Goal: Transaction & Acquisition: Purchase product/service

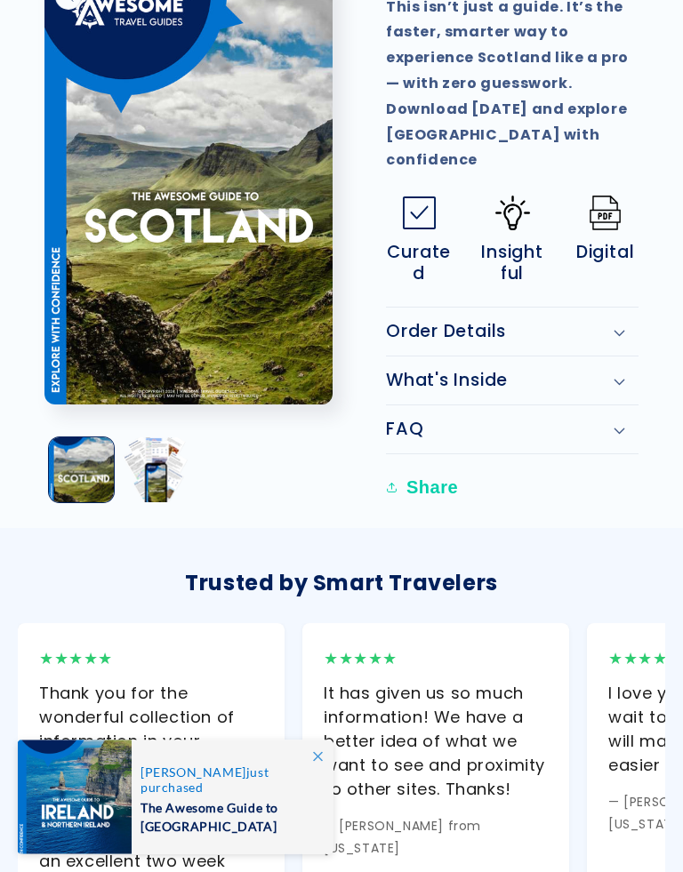
scroll to position [1631, 0]
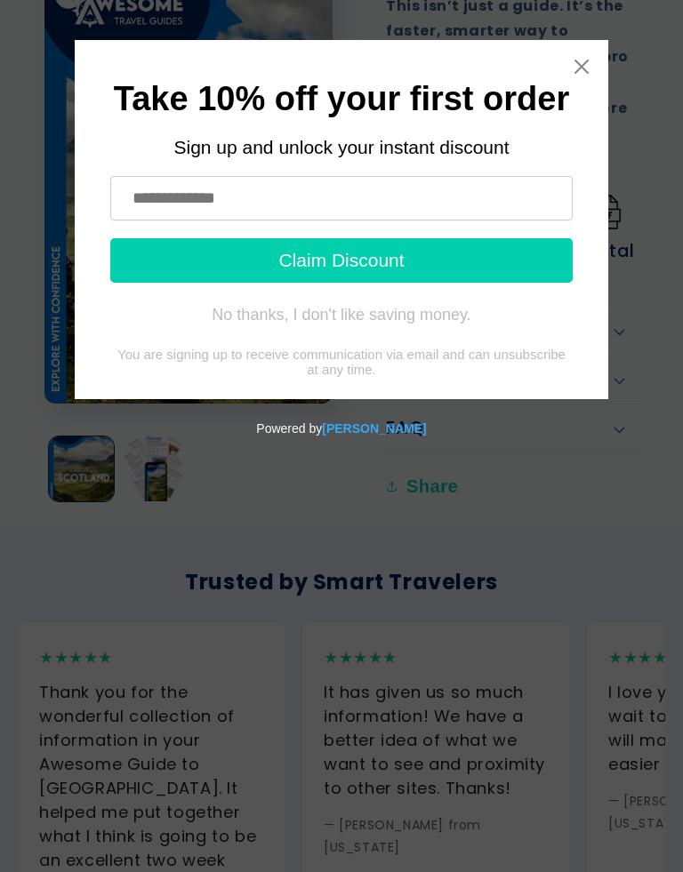
click at [588, 64] on icon "Close widget" at bounding box center [581, 67] width 18 height 18
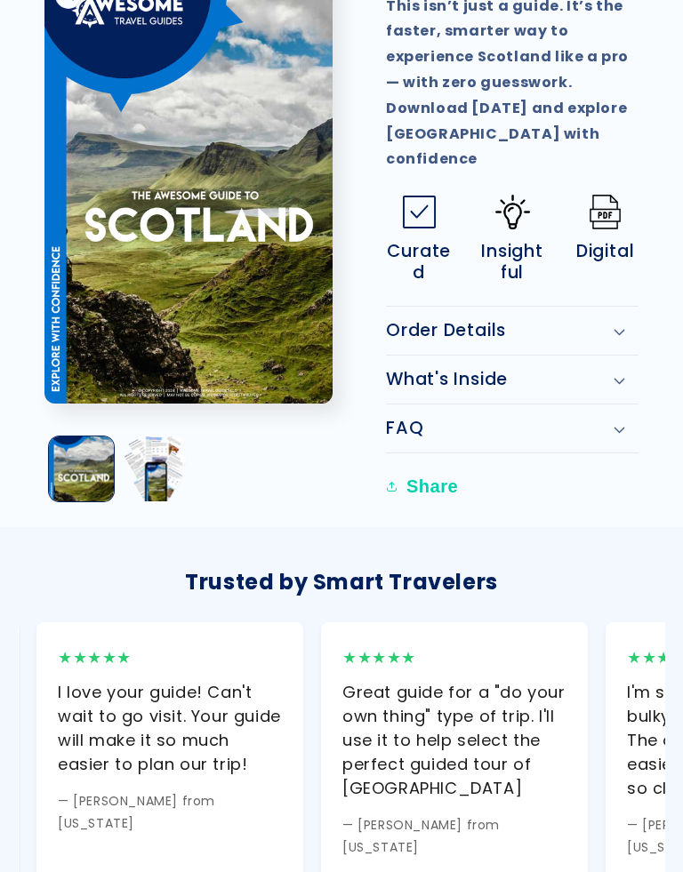
scroll to position [0, 551]
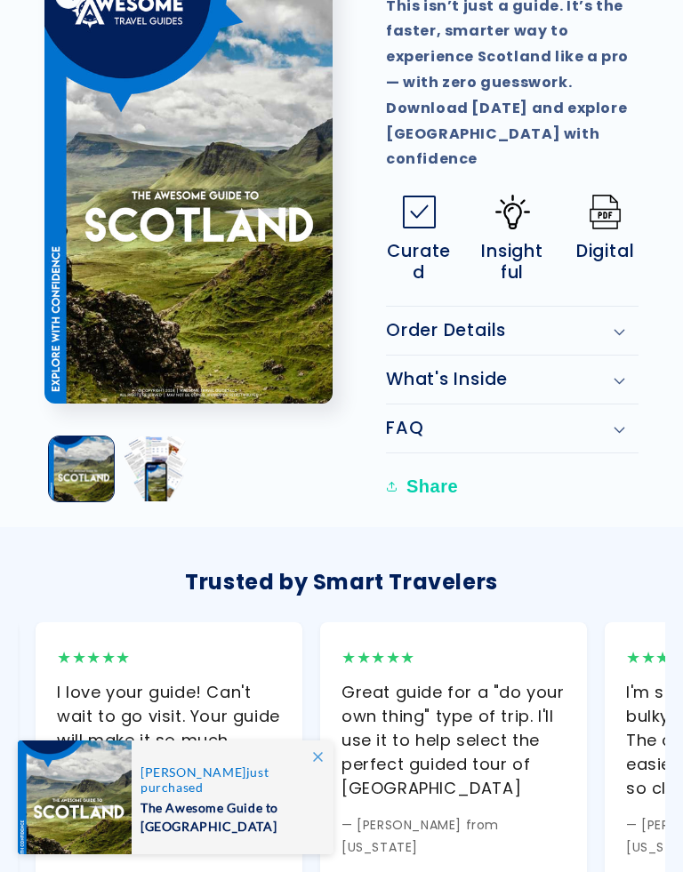
click at [564, 806] on div "— [PERSON_NAME] from [US_STATE]" at bounding box center [453, 836] width 224 height 44
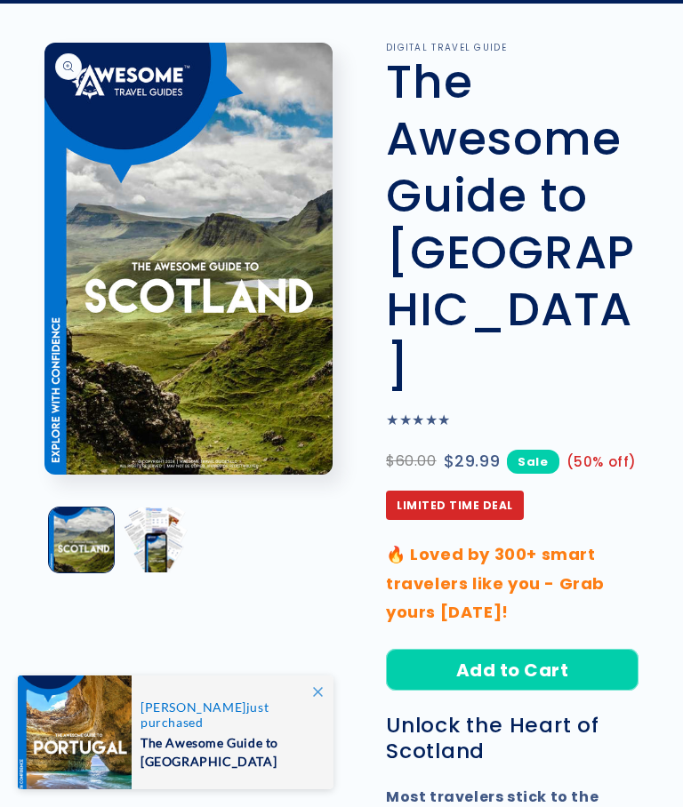
scroll to position [0, 0]
